Goal: Check status: Check status

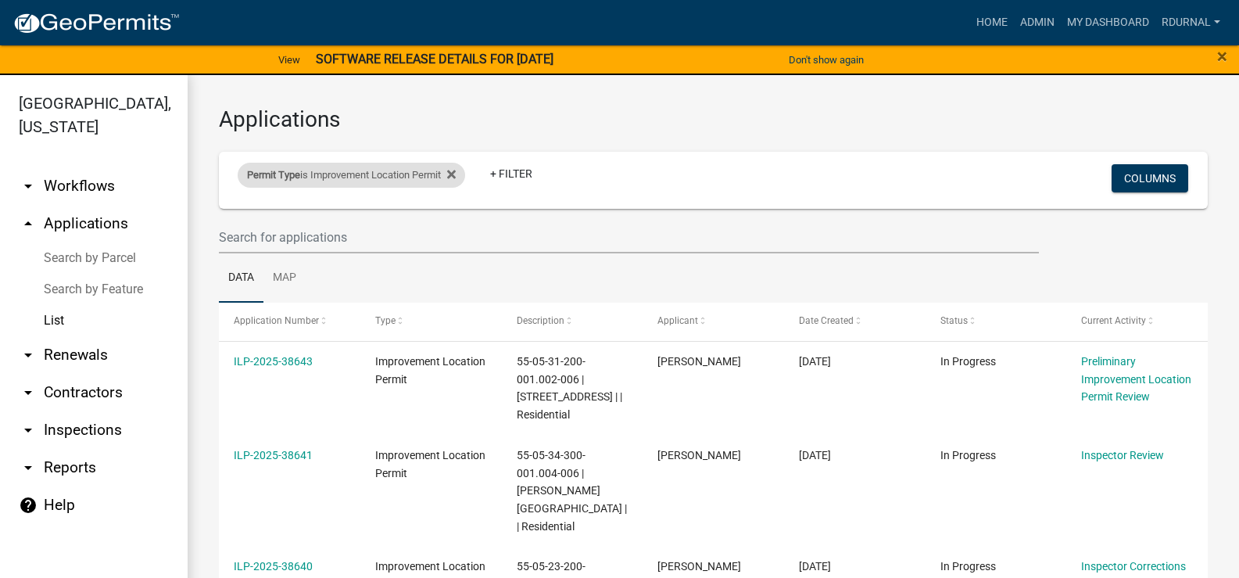
click at [437, 171] on div "Permit Type is Improvement Location Permit" at bounding box center [351, 175] width 227 height 25
select select "dcf09412-5be0-4091-b260-6324cf37fa7b"
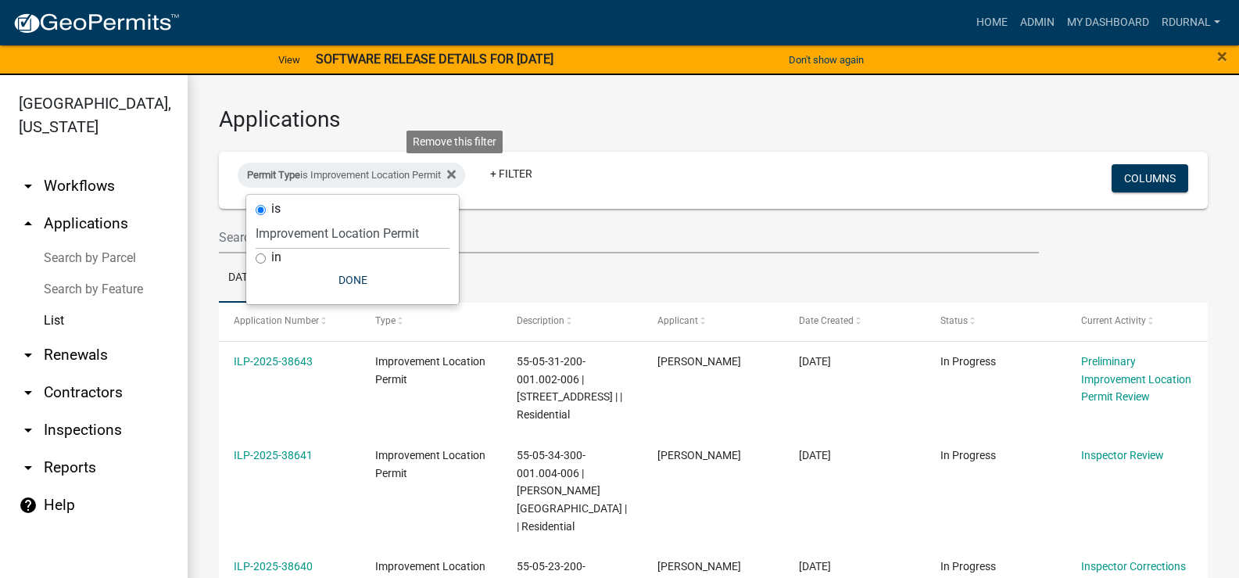
click at [456, 177] on icon at bounding box center [451, 174] width 9 height 13
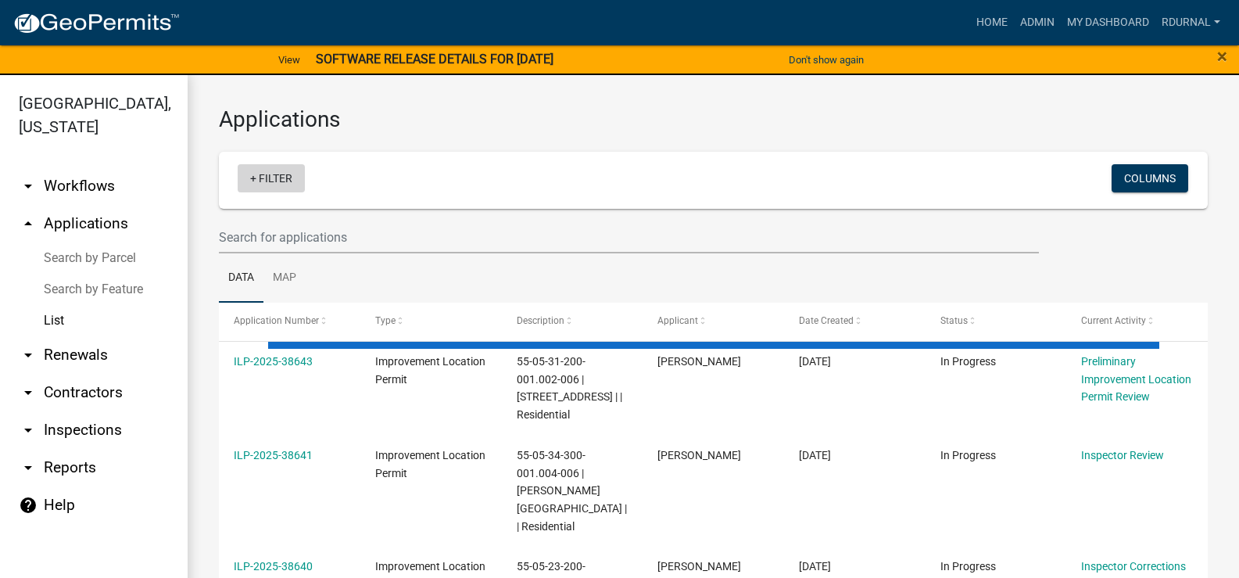
click at [274, 175] on link "+ Filter" at bounding box center [271, 178] width 67 height 28
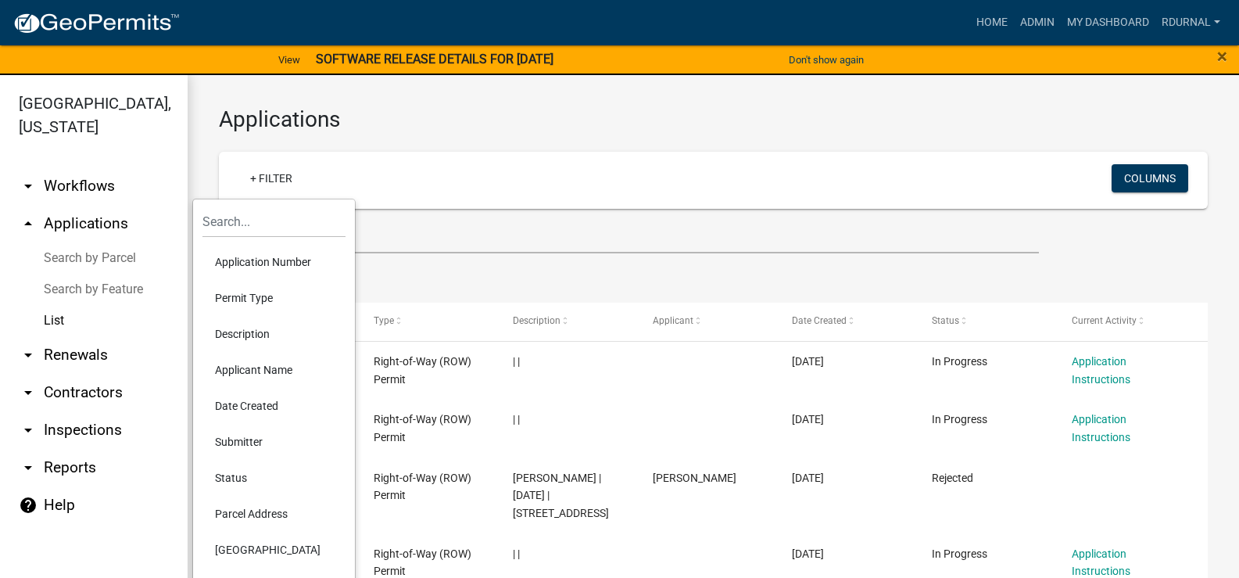
click at [268, 259] on li "Application Number" at bounding box center [273, 262] width 143 height 36
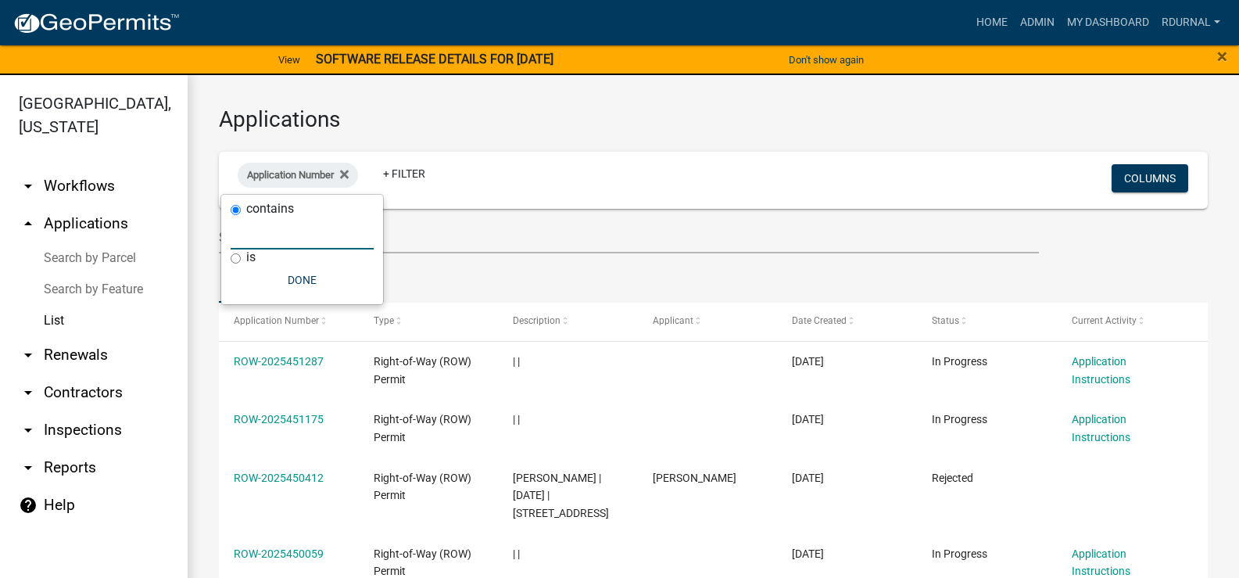
click at [282, 234] on input "text" at bounding box center [302, 233] width 143 height 32
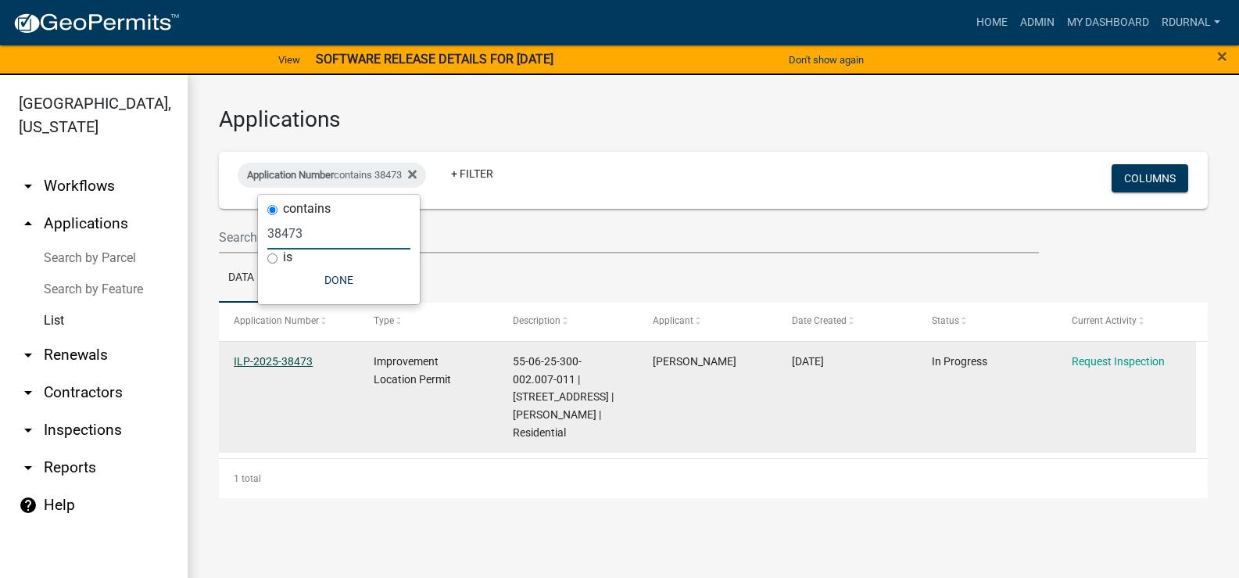
type input "38473"
click at [268, 363] on link "ILP-2025-38473" at bounding box center [273, 361] width 79 height 13
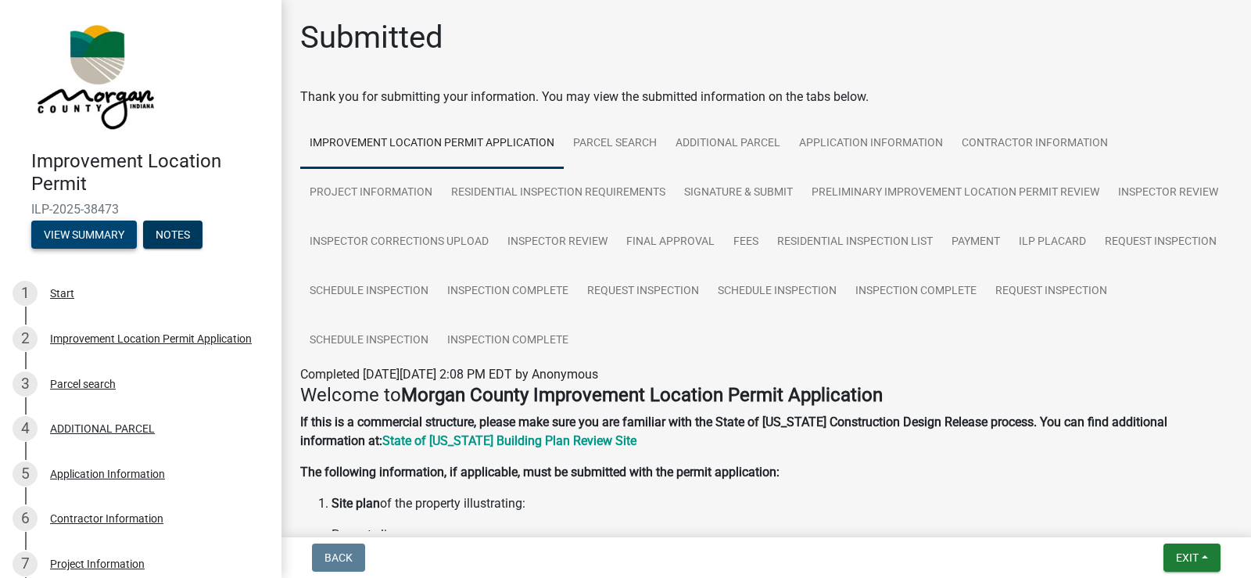
click at [106, 237] on button "View Summary" at bounding box center [84, 234] width 106 height 28
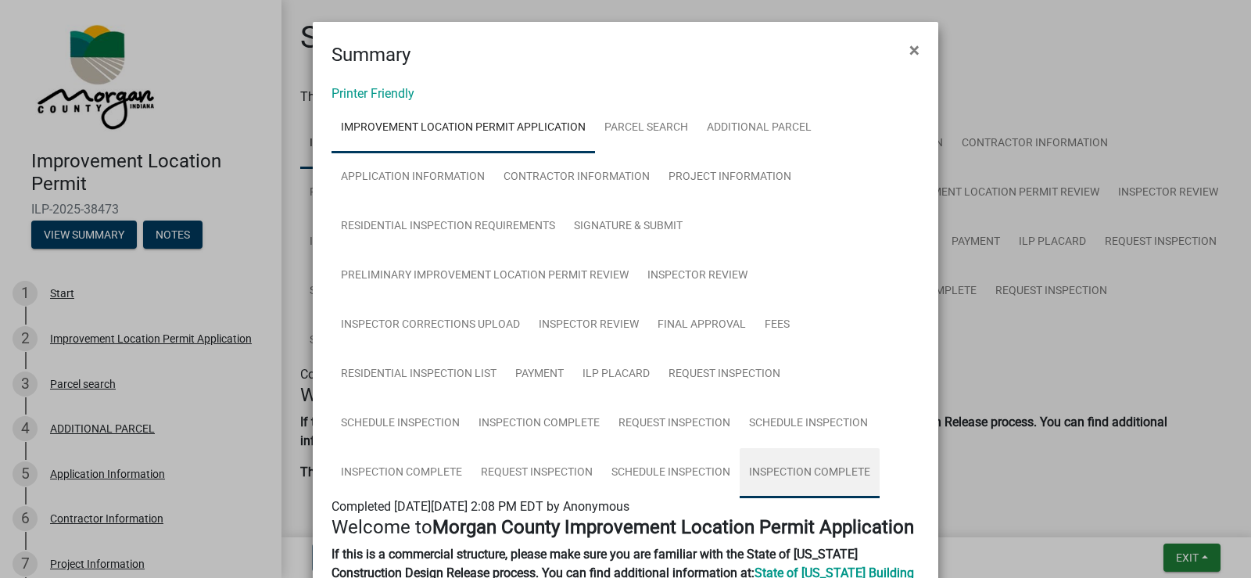
click at [804, 473] on link "Inspection Complete" at bounding box center [809, 473] width 140 height 50
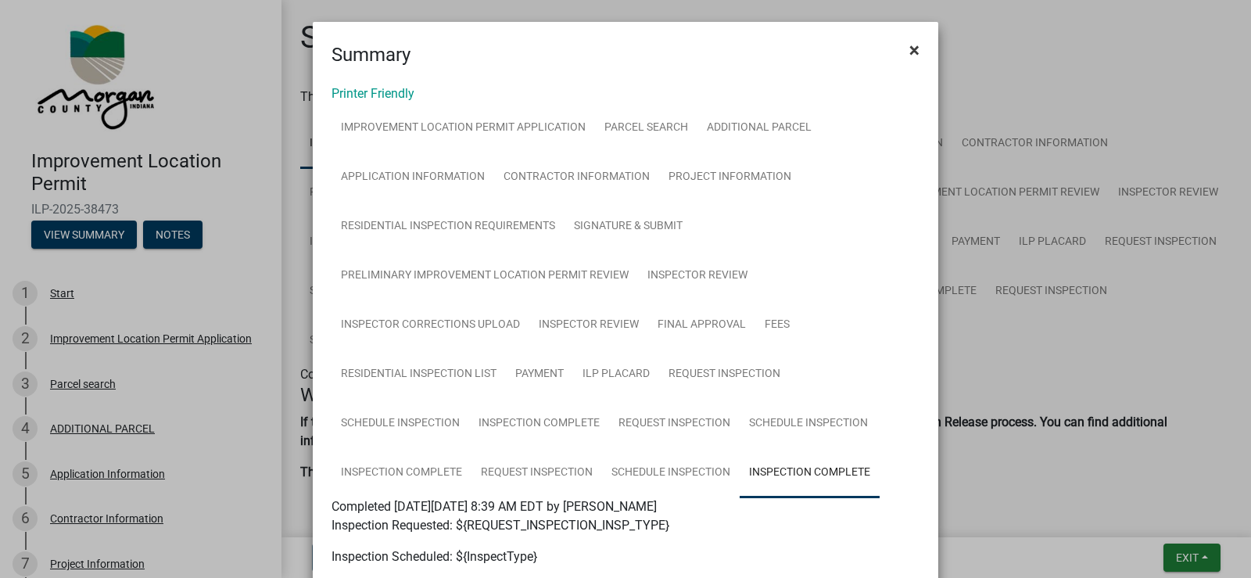
click at [909, 51] on span "×" at bounding box center [914, 50] width 10 height 22
